Goal: Information Seeking & Learning: Stay updated

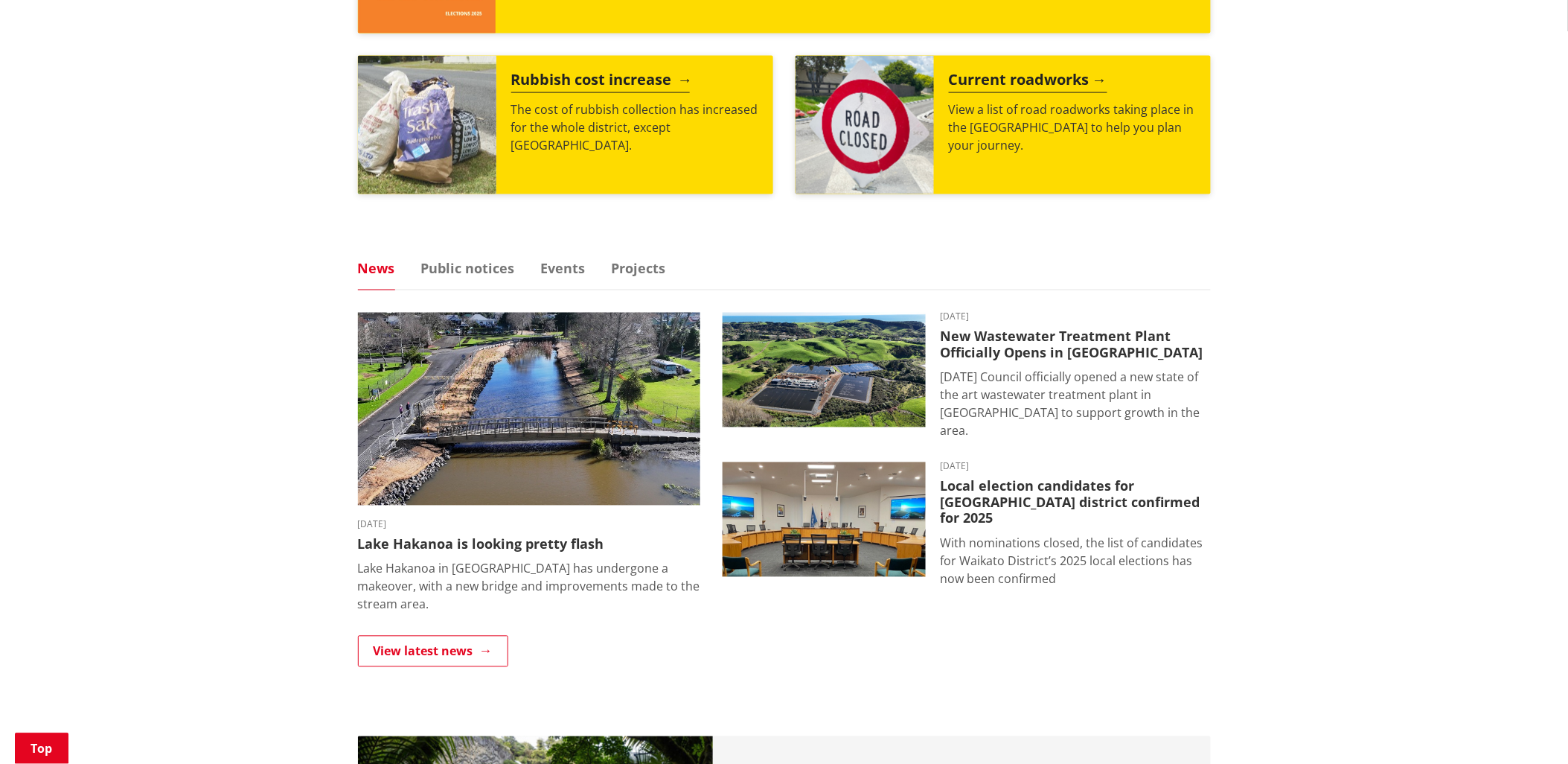
scroll to position [745, 0]
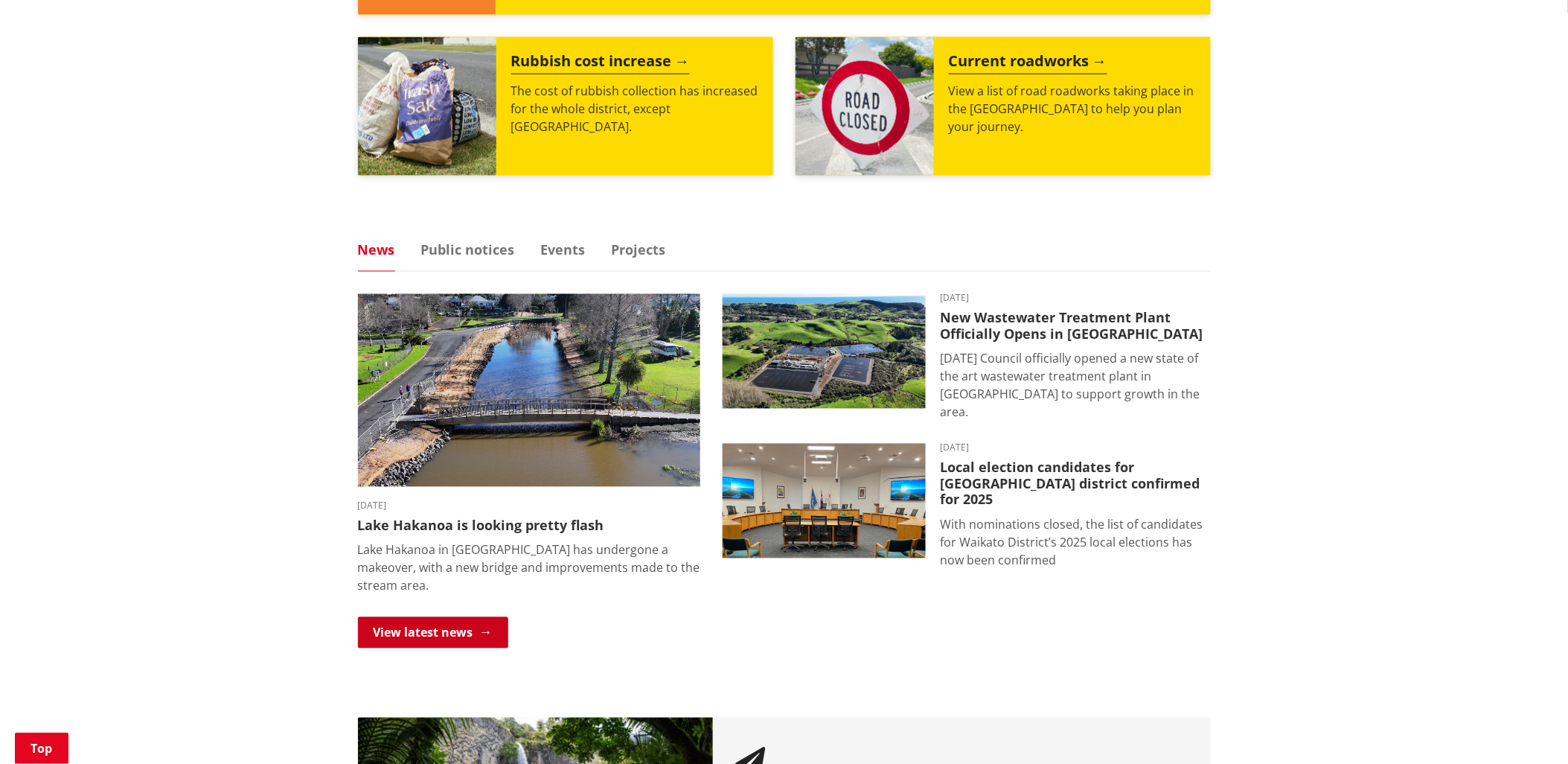
click at [455, 624] on link "View latest news" at bounding box center [433, 632] width 150 height 31
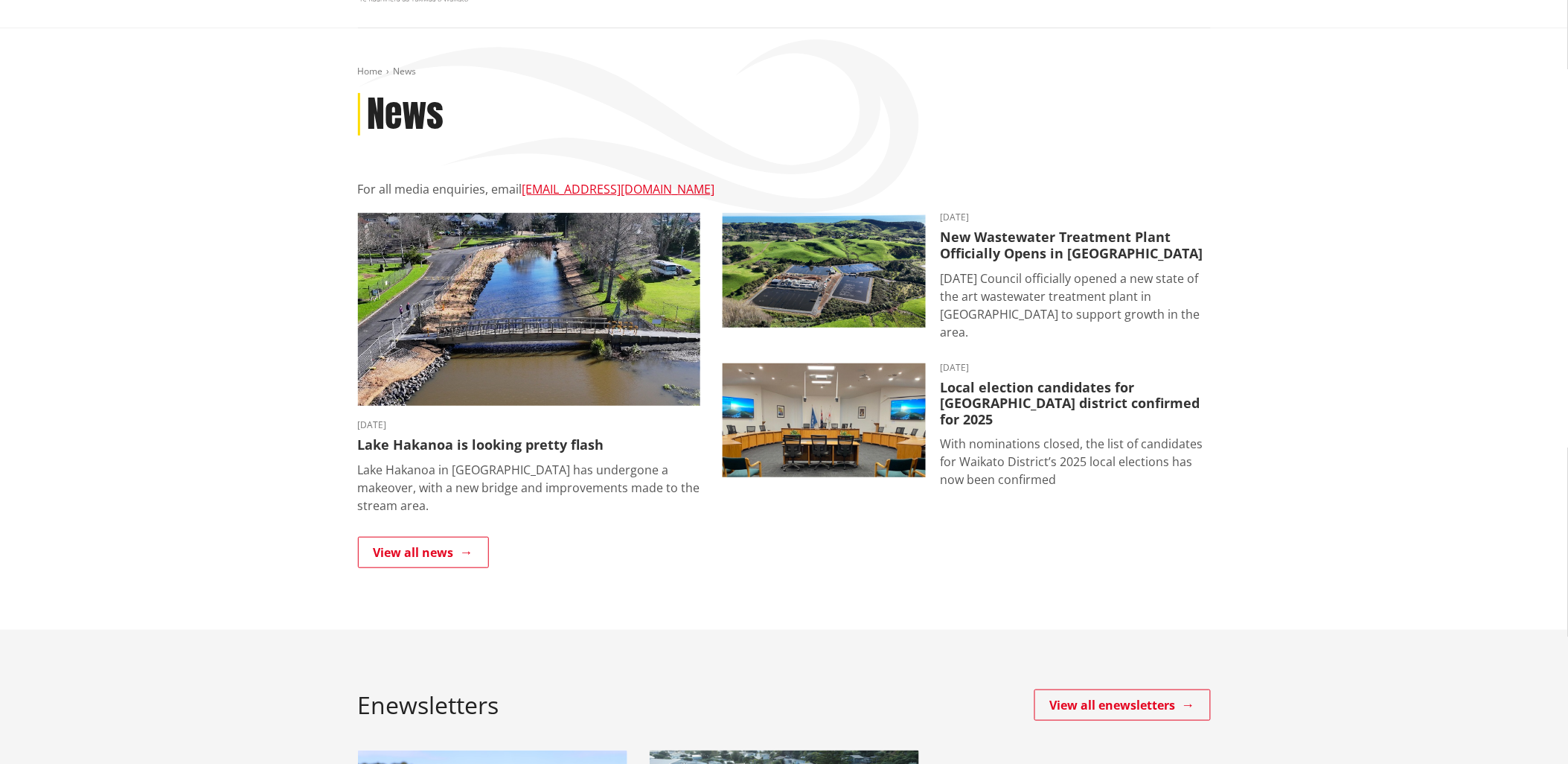
scroll to position [165, 0]
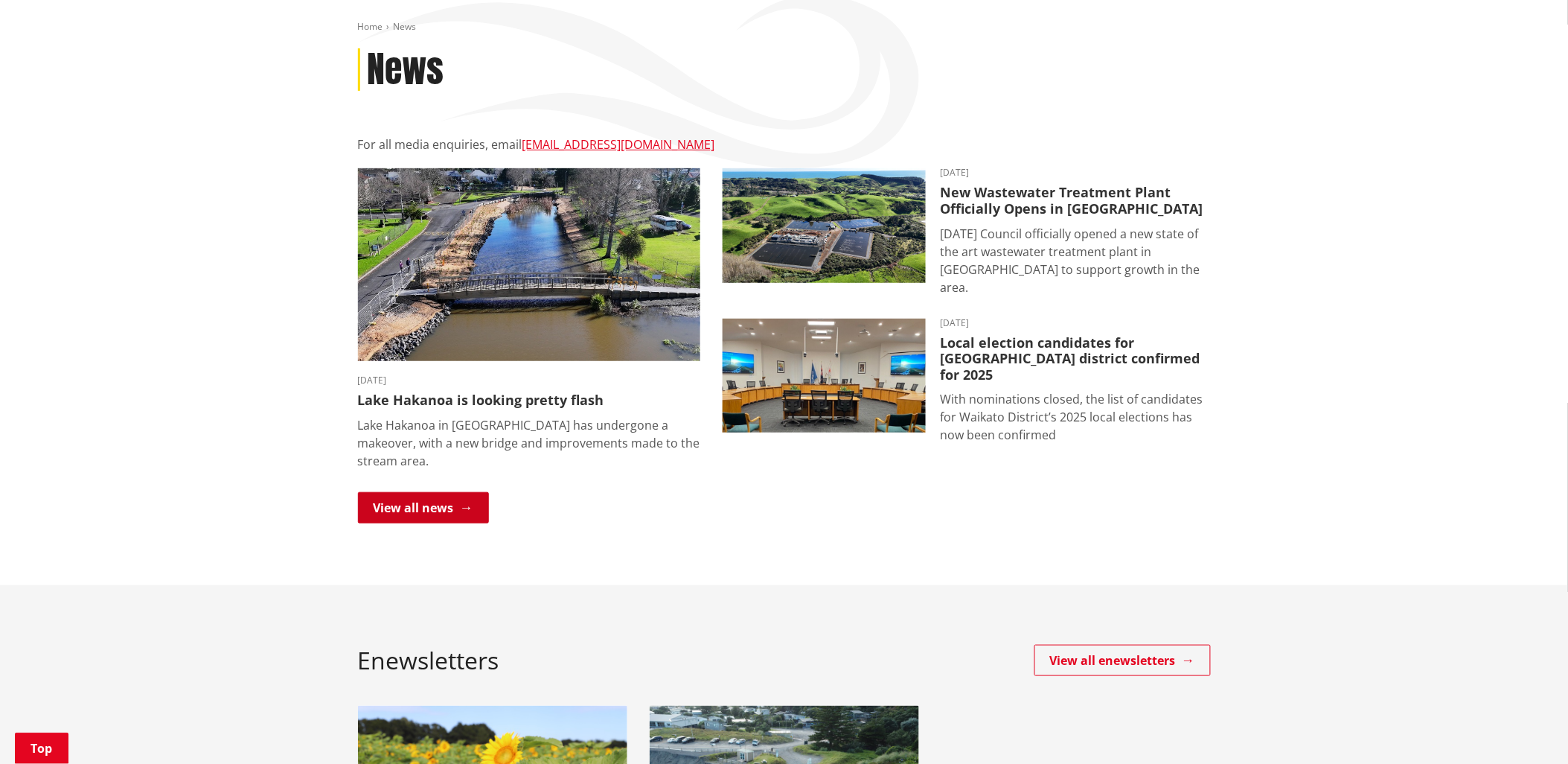
click at [428, 492] on link "View all news" at bounding box center [423, 507] width 131 height 31
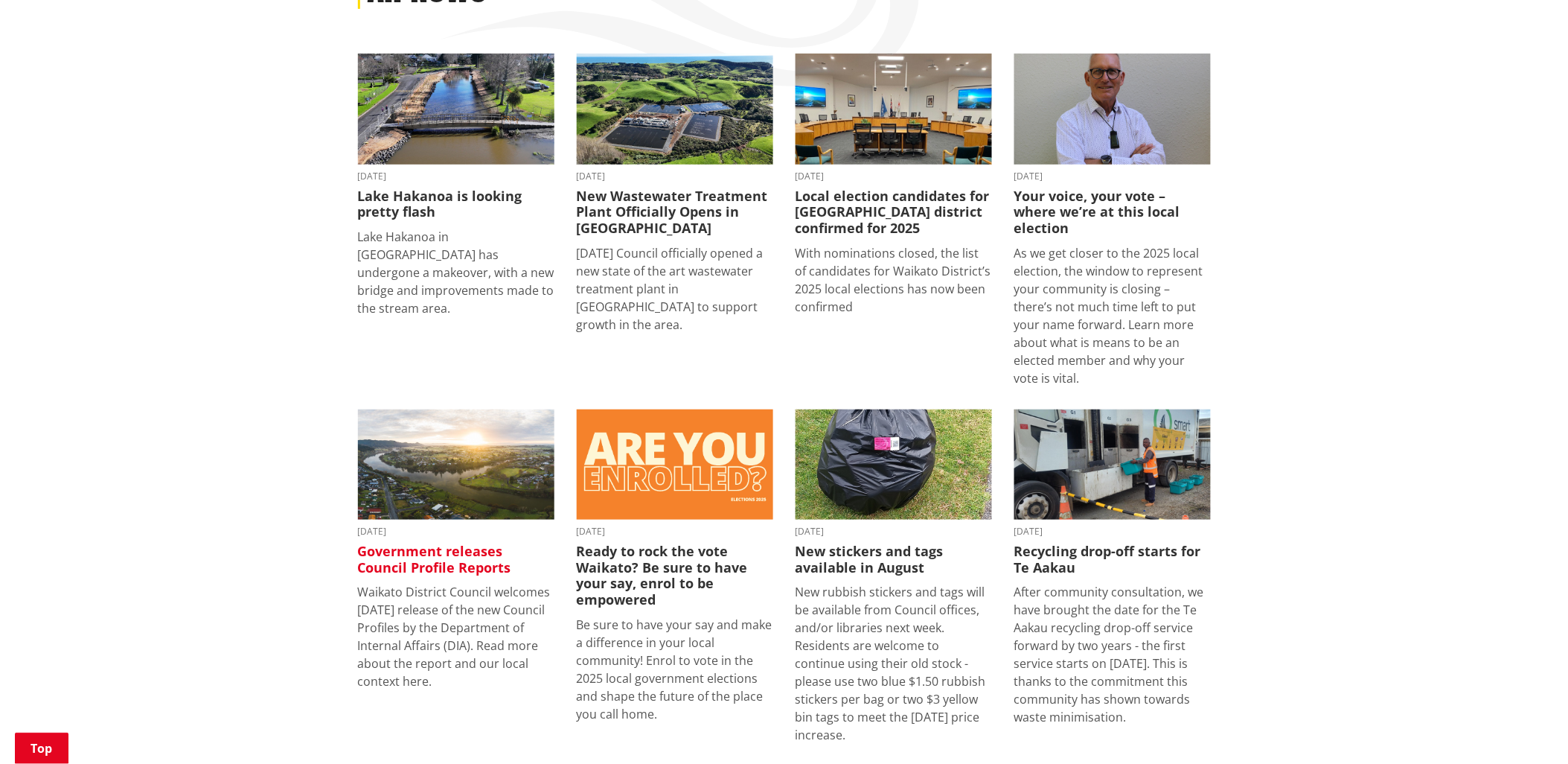
scroll to position [248, 0]
click at [401, 569] on h3 "Government releases Council Profile Reports" at bounding box center [456, 559] width 197 height 32
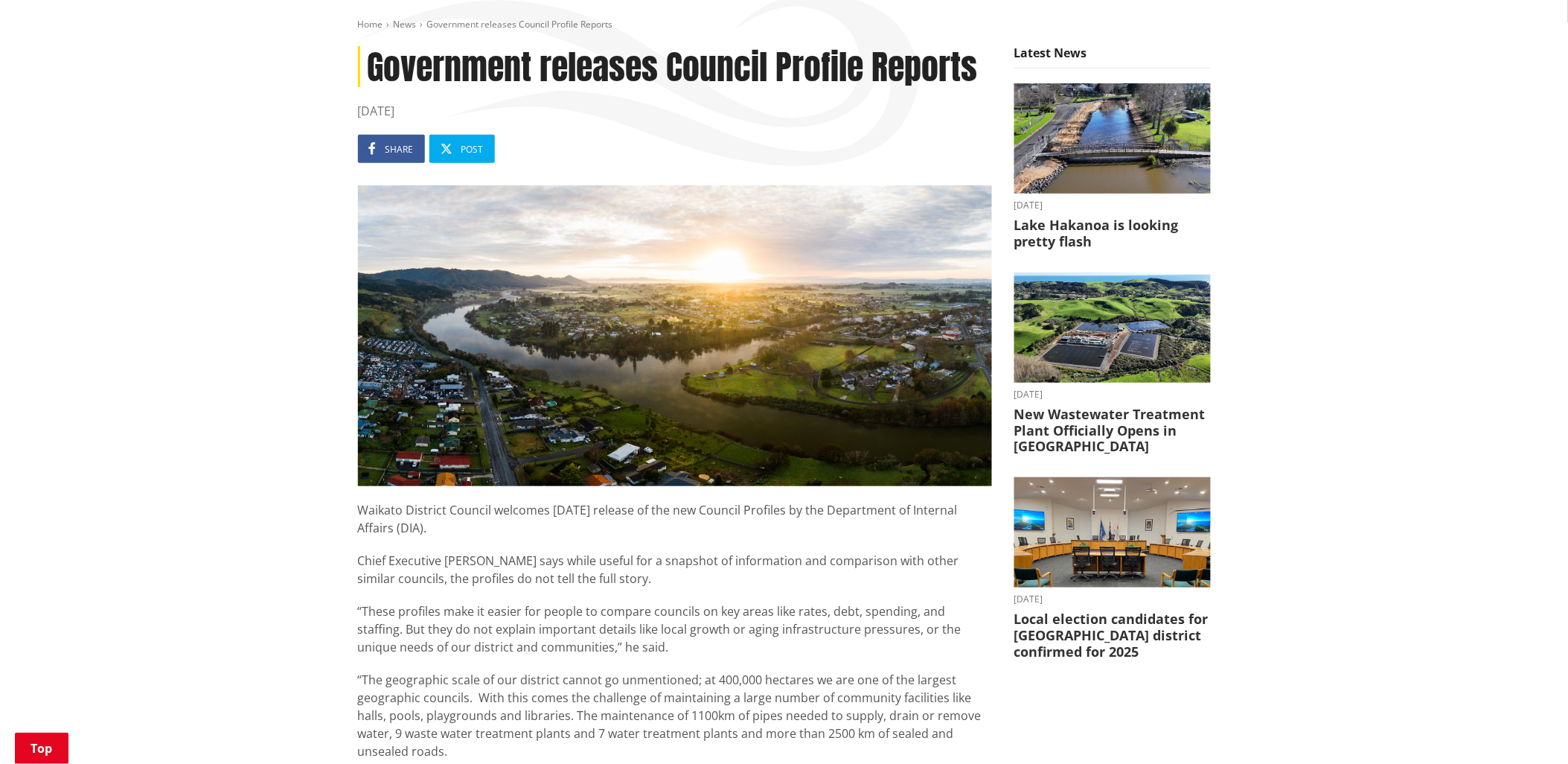
scroll to position [165, 0]
